Goal: Task Accomplishment & Management: Manage account settings

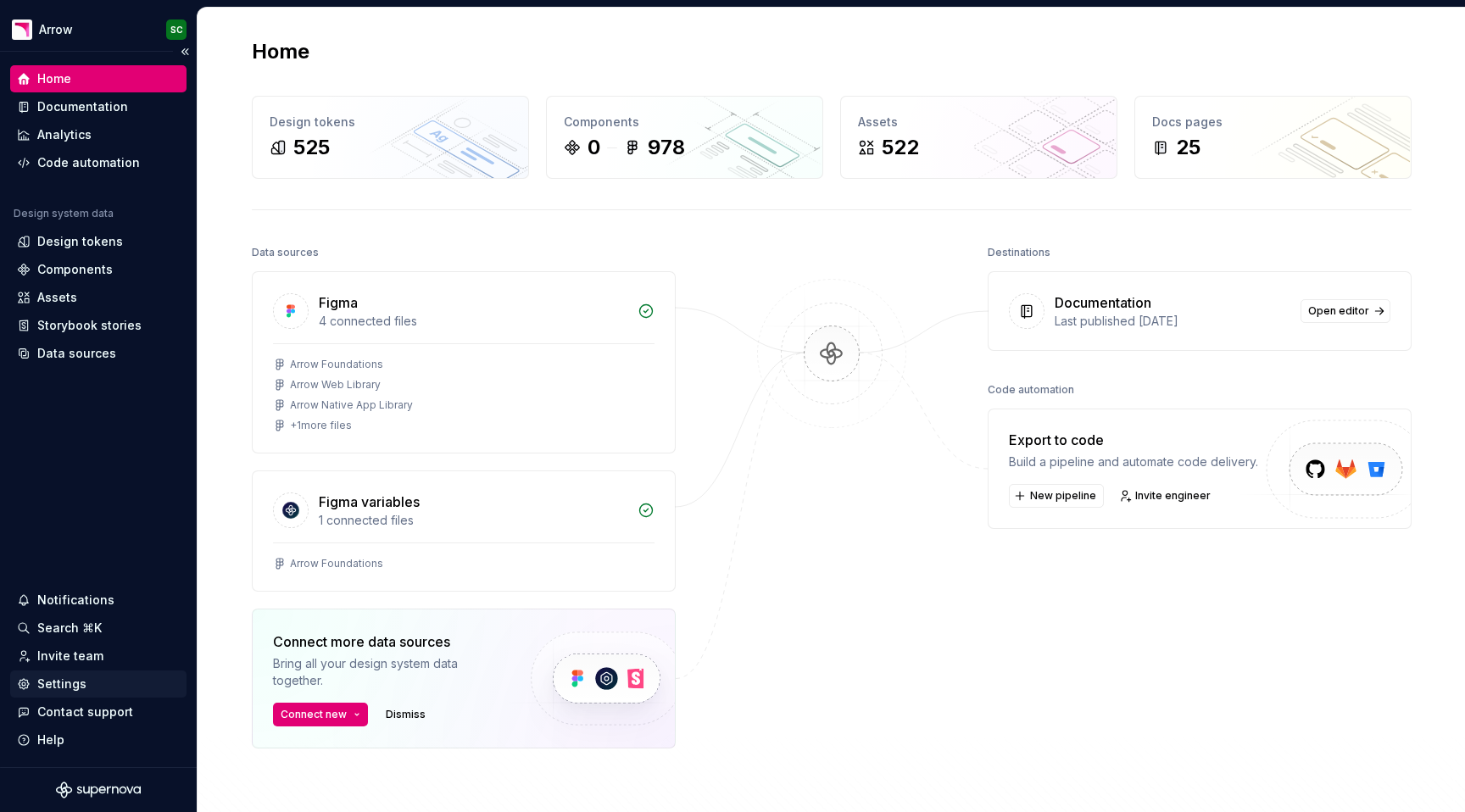
click at [70, 682] on div "Settings" at bounding box center [62, 684] width 49 height 17
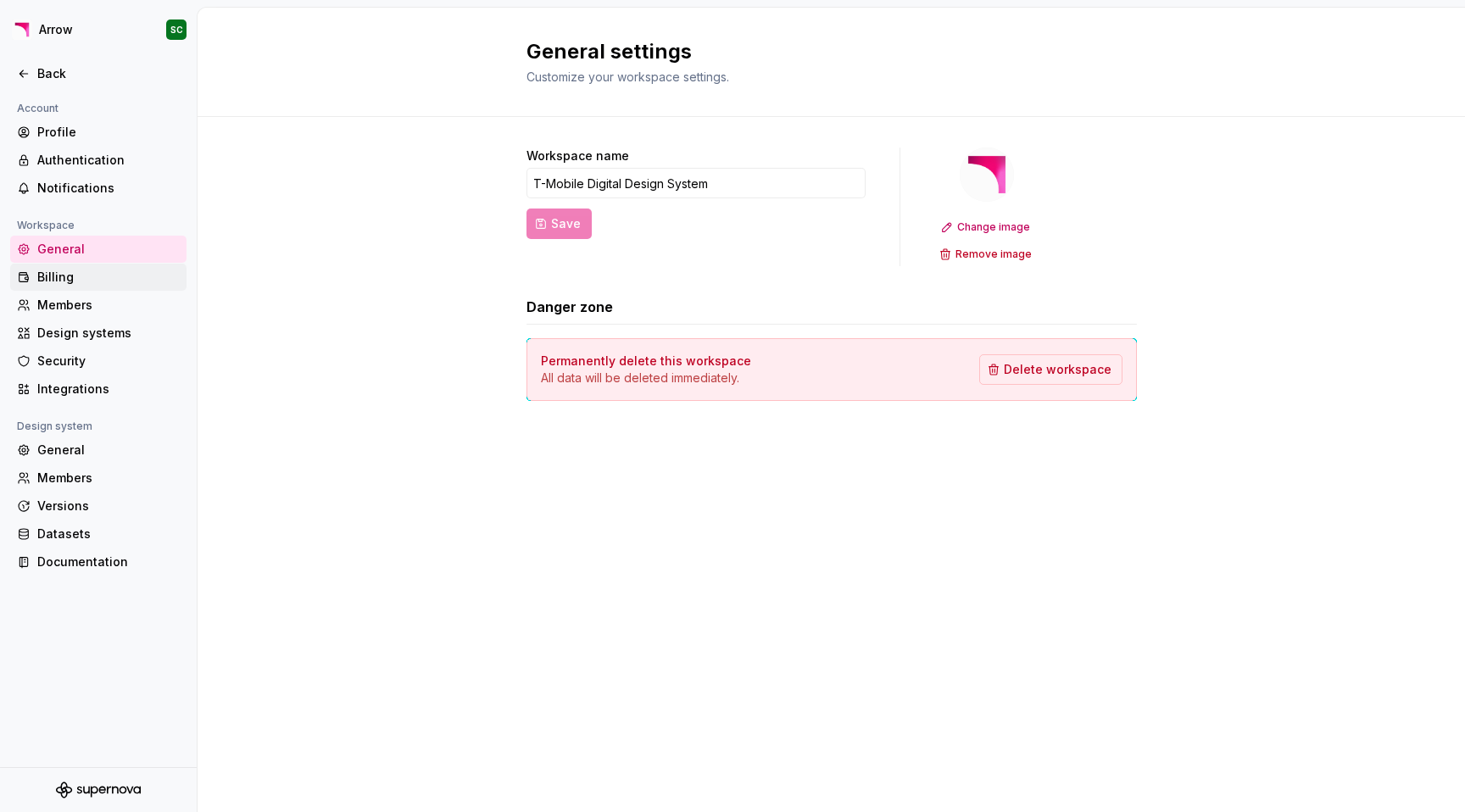
click at [98, 276] on div "Billing" at bounding box center [108, 277] width 142 height 17
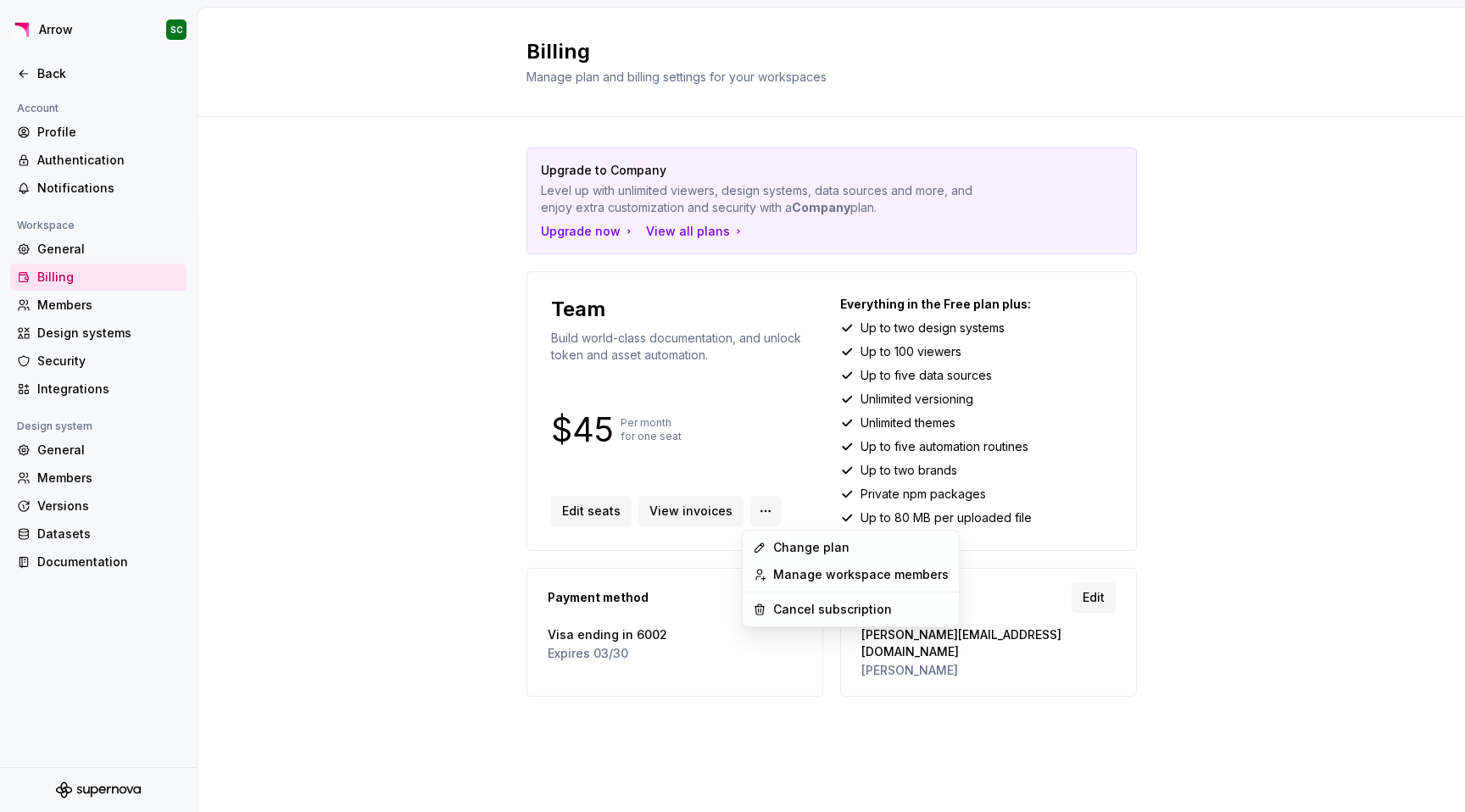
click at [763, 502] on html "Arrow SC Back Account Profile Authentication Notifications Workspace General Bi…" at bounding box center [732, 406] width 1465 height 812
click at [802, 602] on div "Cancel subscription" at bounding box center [861, 609] width 176 height 17
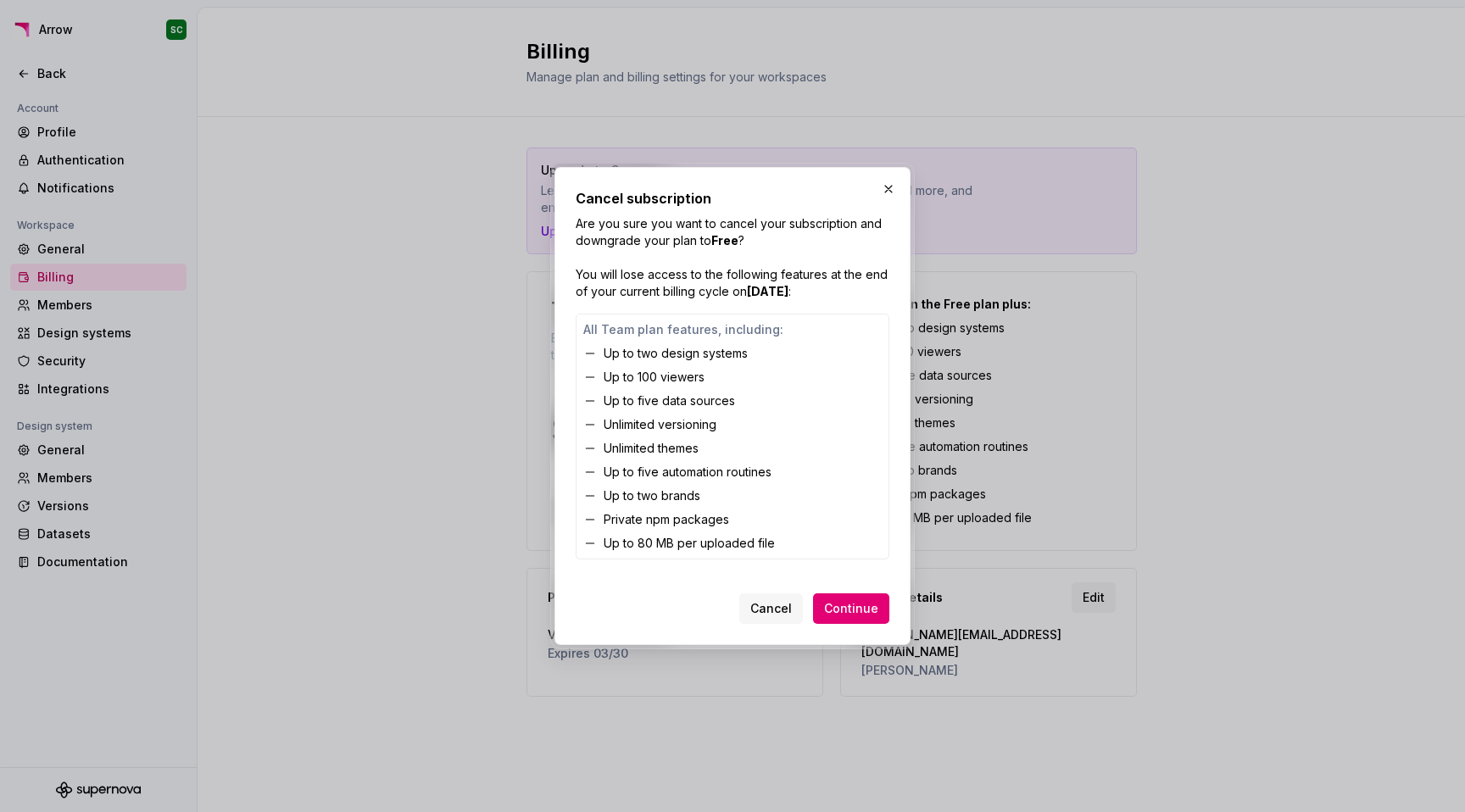
click at [847, 601] on span "Continue" at bounding box center [851, 608] width 54 height 17
